Goal: Task Accomplishment & Management: Manage account settings

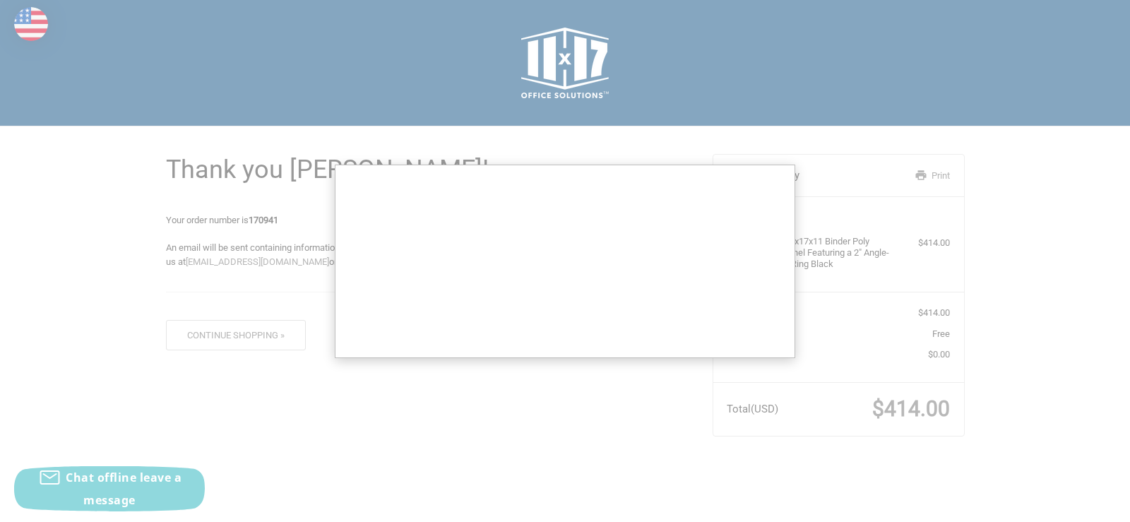
click at [688, 148] on div "Thank you Francena! Your order number is 170941 An email will be sent containin…" at bounding box center [428, 244] width 546 height 237
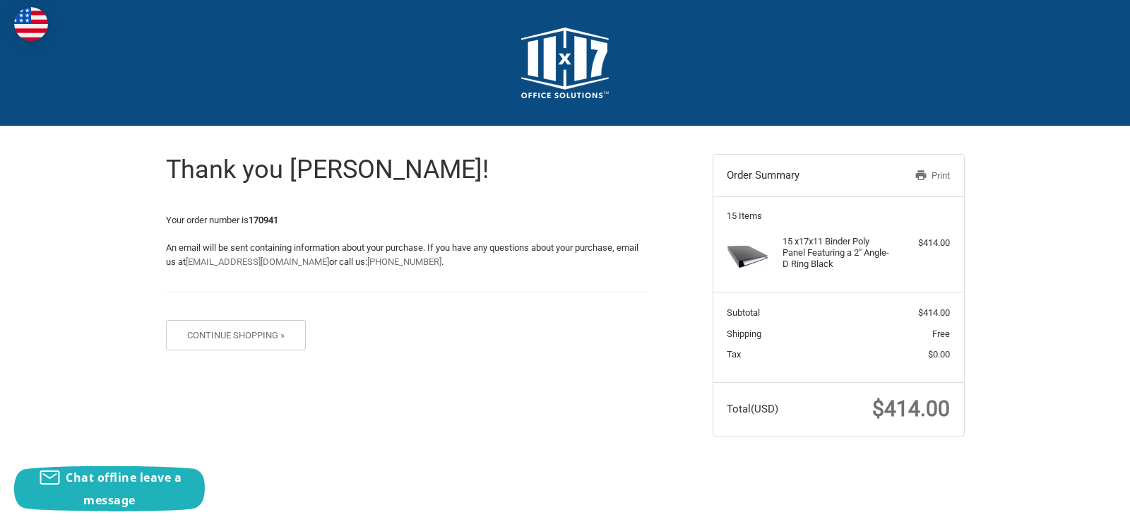
click at [16, 21] on img at bounding box center [31, 24] width 34 height 34
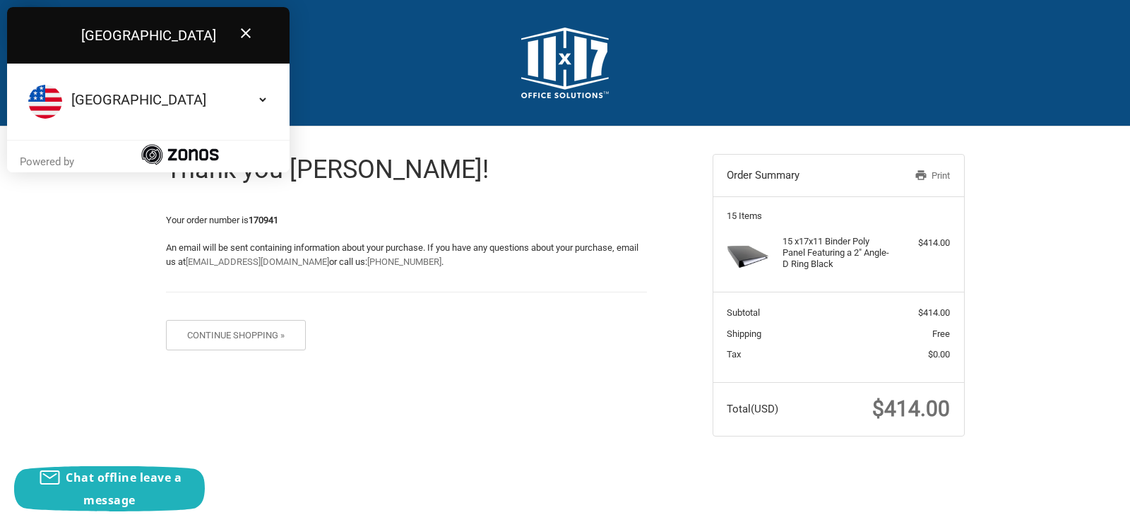
click at [402, 44] on h2 at bounding box center [565, 63] width 792 height 71
click at [558, 73] on img at bounding box center [565, 63] width 88 height 71
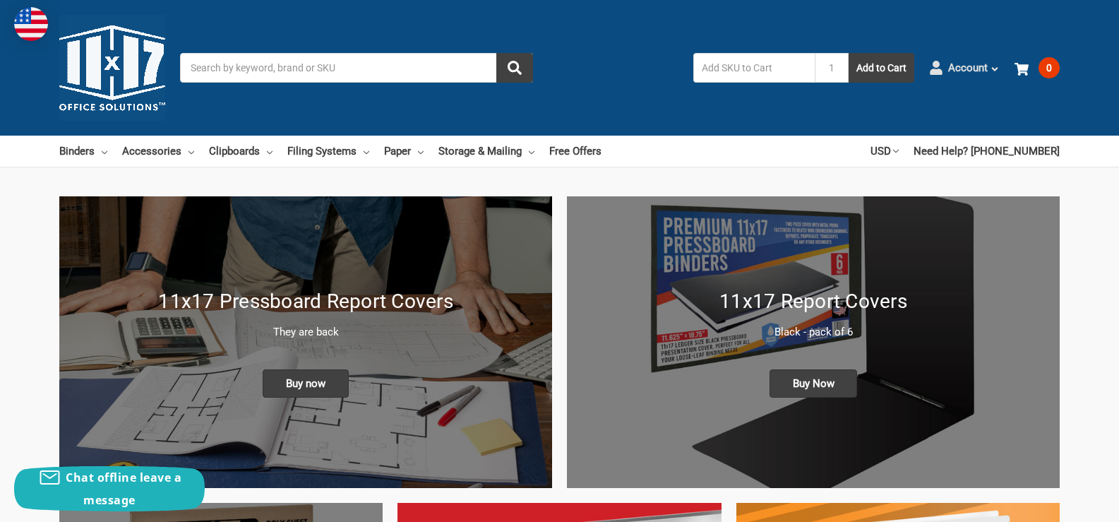
click at [943, 67] on icon at bounding box center [936, 68] width 14 height 14
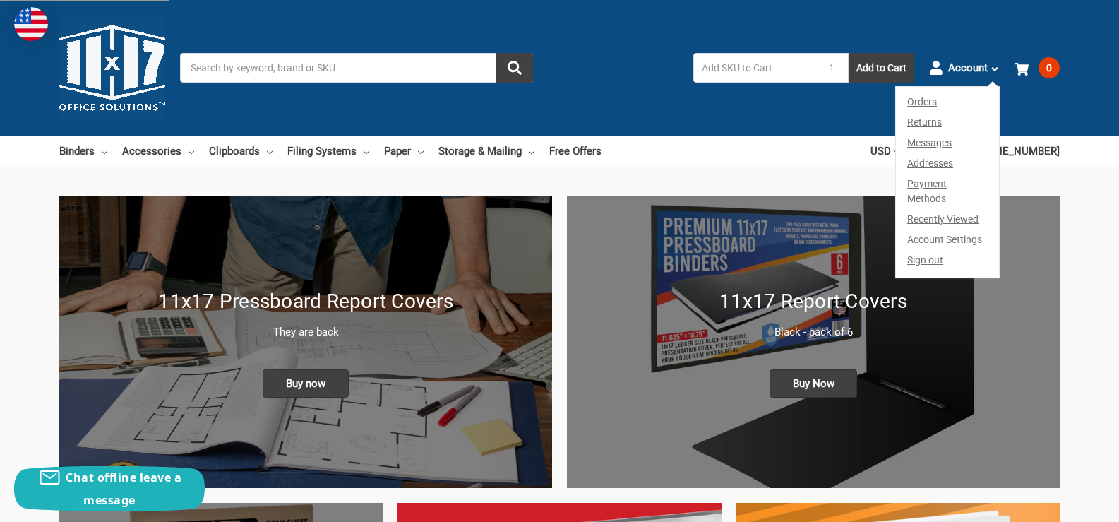
click at [930, 102] on link "Orders" at bounding box center [947, 99] width 103 height 25
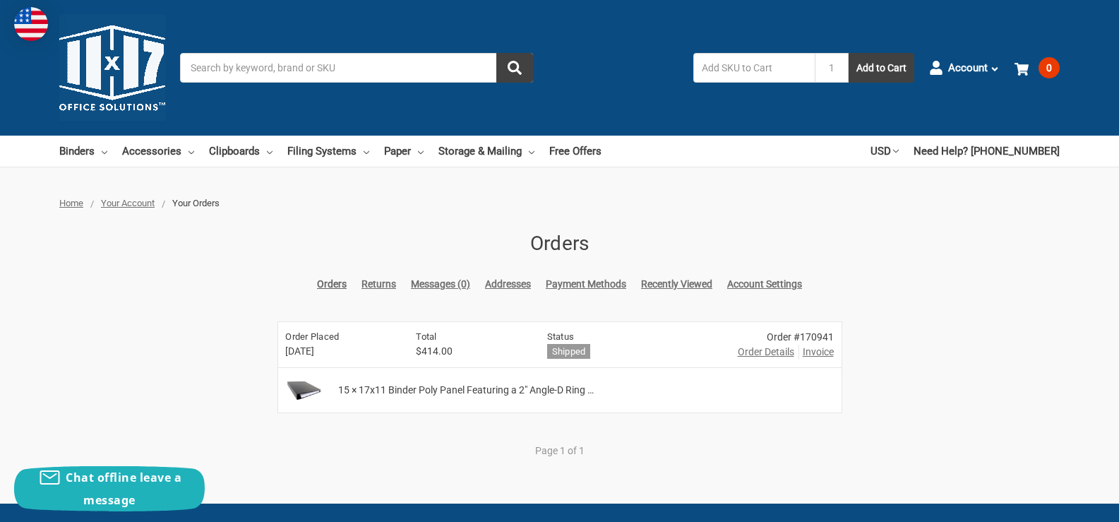
click at [514, 286] on link "Addresses" at bounding box center [508, 284] width 46 height 15
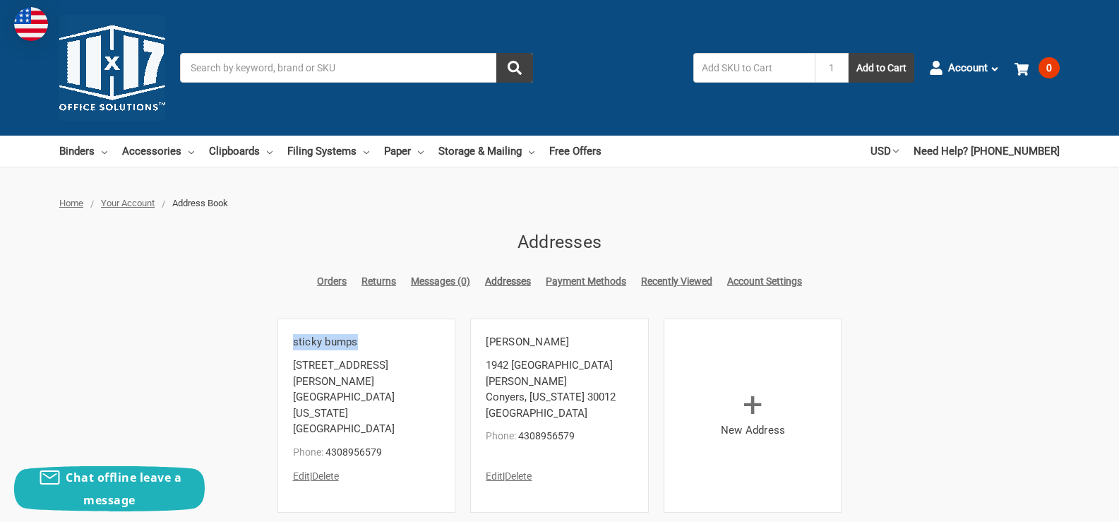
drag, startPoint x: 293, startPoint y: 346, endPoint x: 395, endPoint y: 340, distance: 102.5
click at [395, 340] on h5 "sticky bumps" at bounding box center [366, 342] width 147 height 16
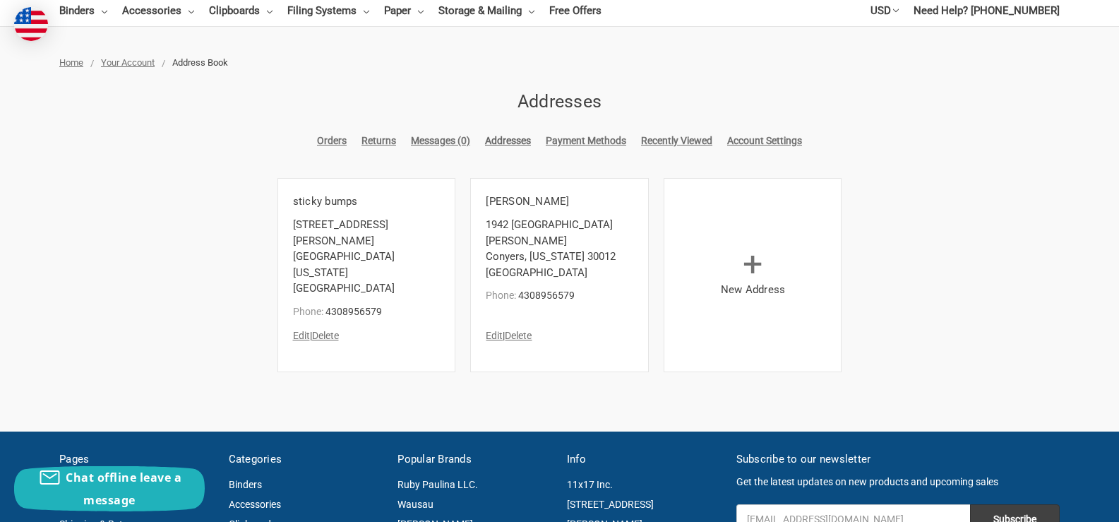
scroll to position [141, 0]
